Goal: Information Seeking & Learning: Learn about a topic

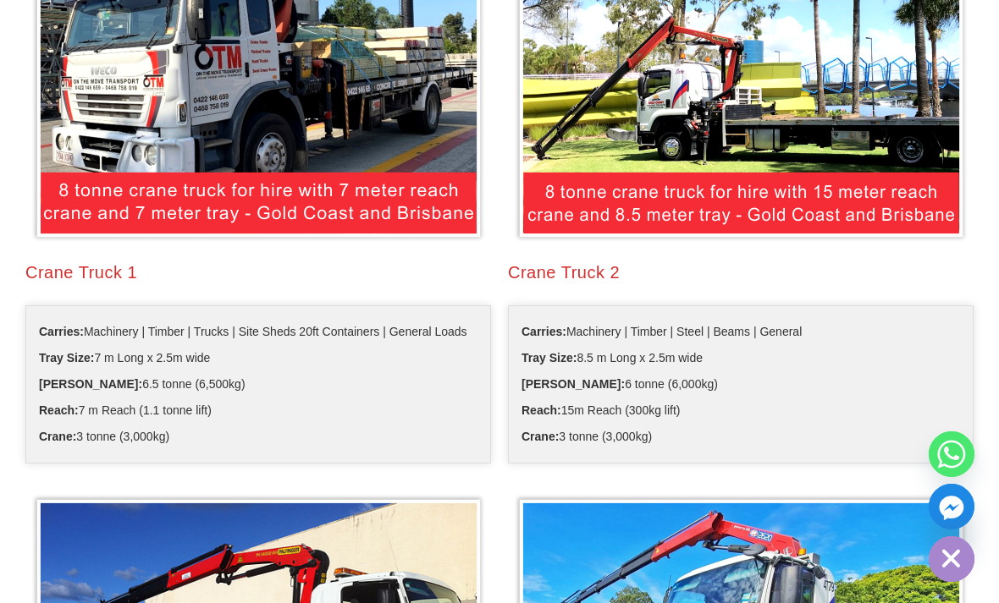
scroll to position [483, 0]
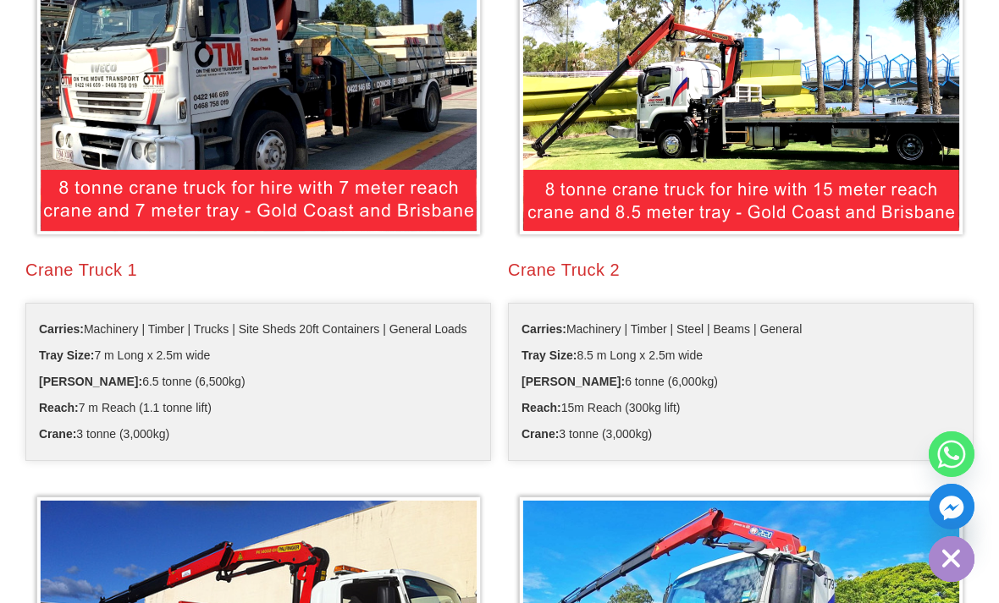
click at [152, 356] on span "Tray Size: 7 m Long x 2.5m wide" at bounding box center [124, 356] width 171 height 26
click at [90, 201] on img at bounding box center [258, 71] width 456 height 340
click at [73, 273] on h2 "Crane Truck 1" at bounding box center [258, 270] width 466 height 24
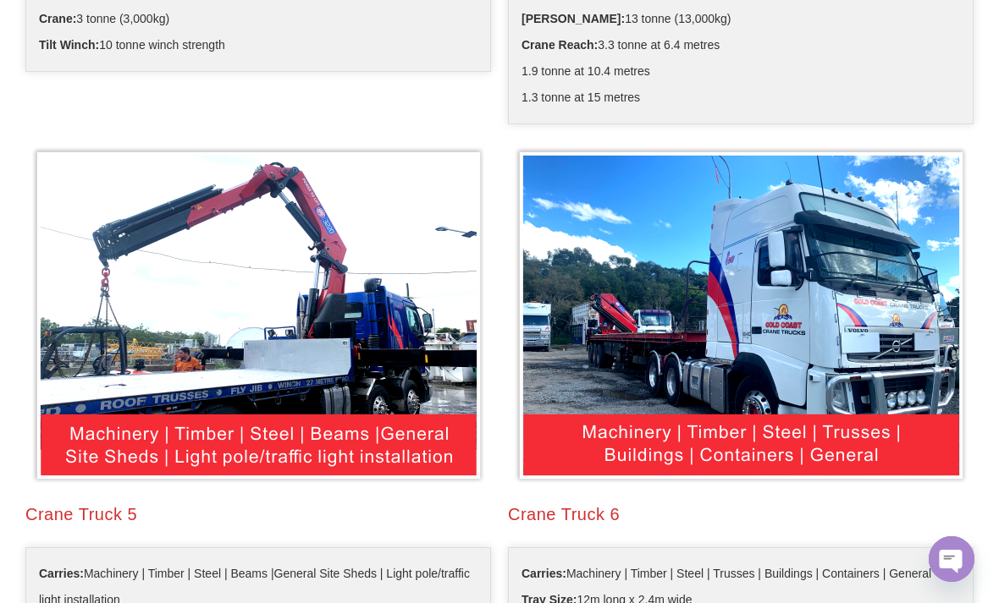
scroll to position [1451, 0]
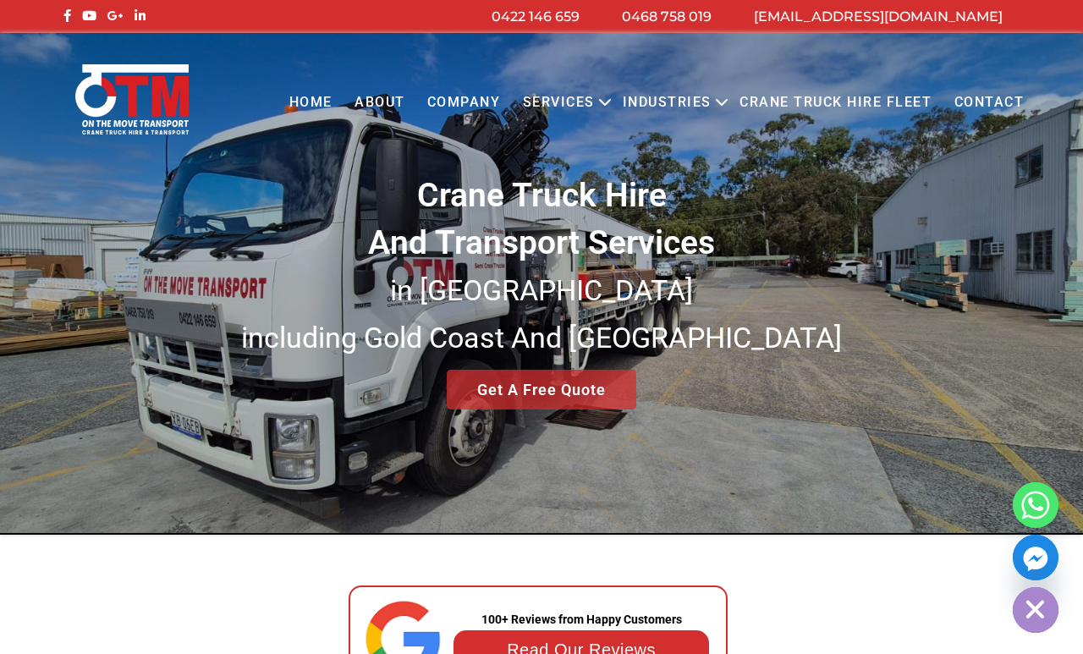
scroll to position [8, 0]
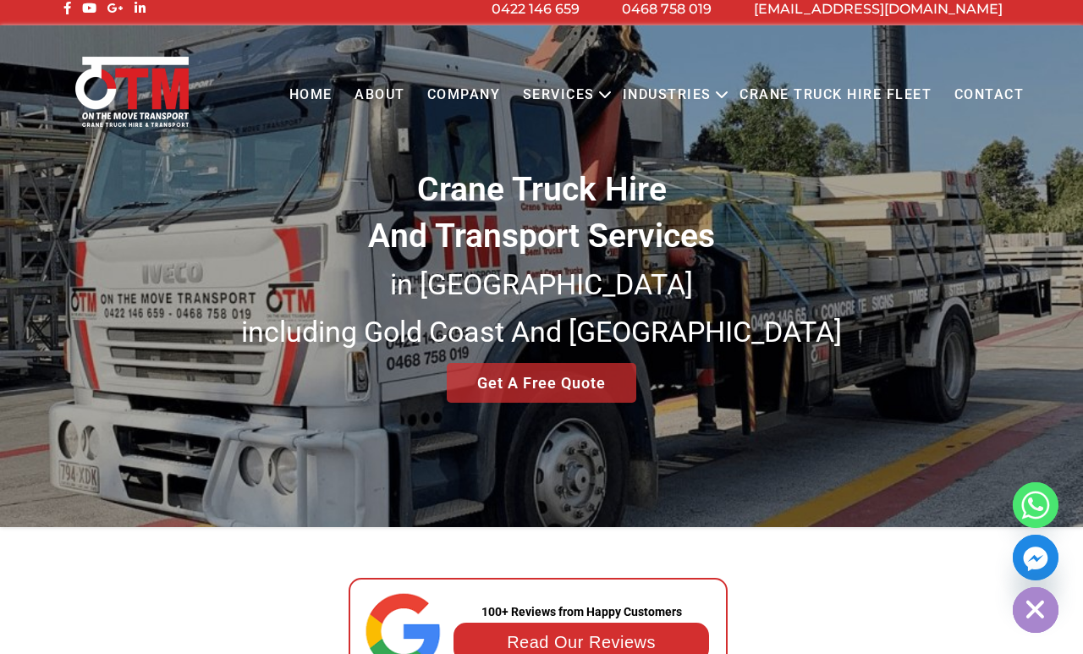
click at [794, 90] on link "Crane Truck Hire Fleet" at bounding box center [836, 95] width 214 height 47
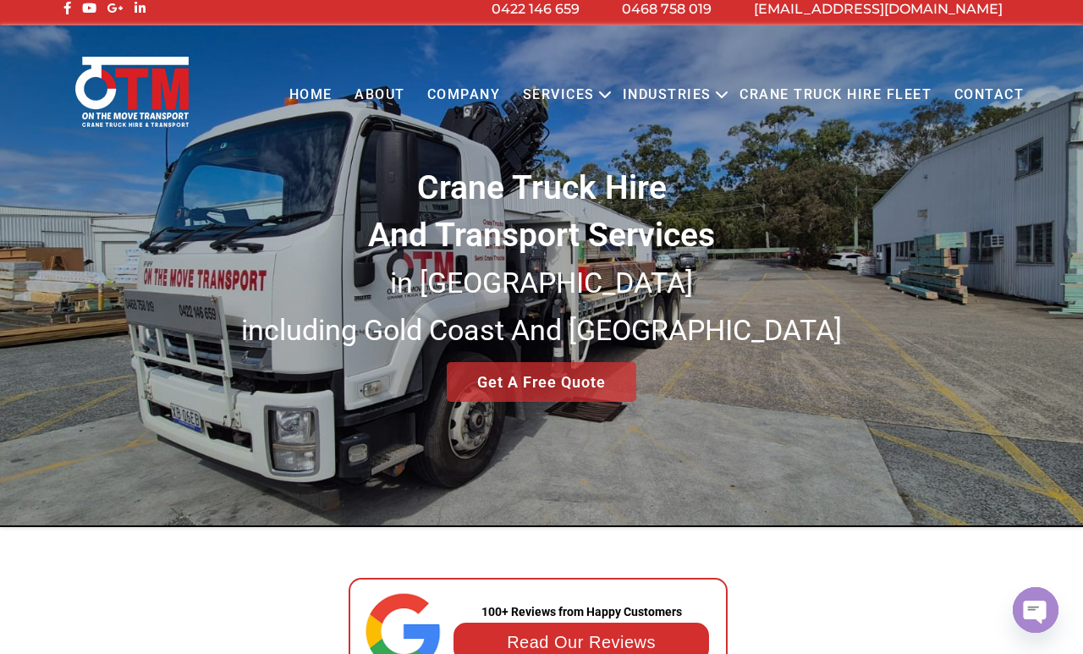
scroll to position [4, 0]
